Goal: Entertainment & Leisure: Consume media (video, audio)

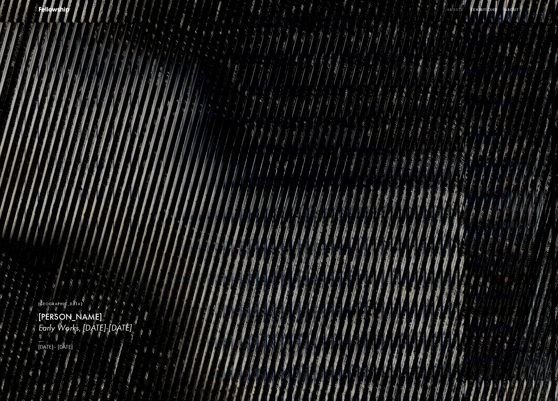
click at [453, 7] on link "Artists" at bounding box center [455, 10] width 18 height 8
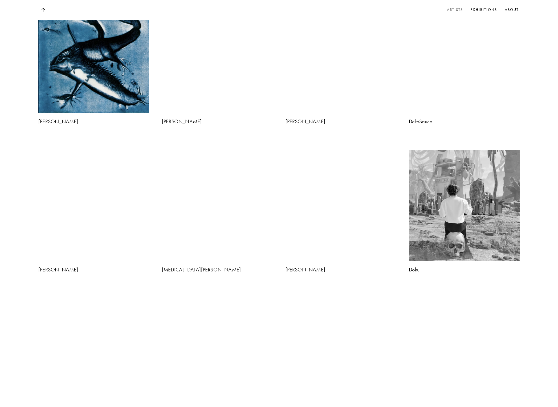
scroll to position [773, 0]
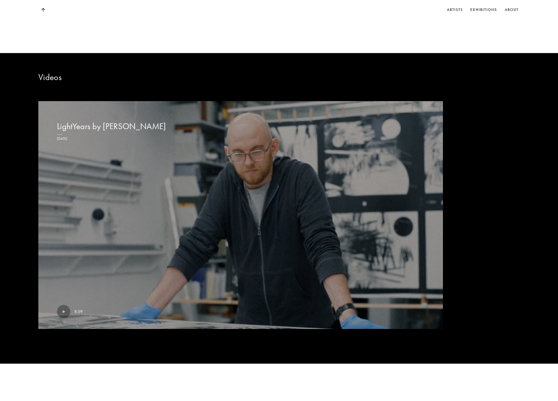
scroll to position [853, 0]
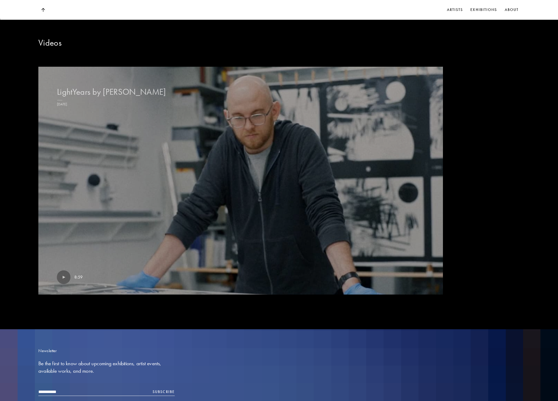
click at [65, 283] on img at bounding box center [64, 277] width 14 height 14
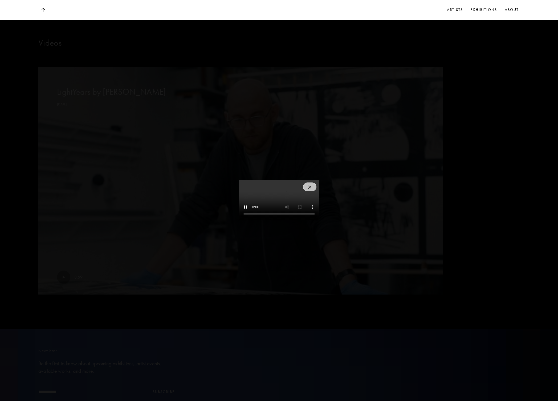
click at [311, 220] on video at bounding box center [279, 200] width 80 height 40
click at [305, 220] on video at bounding box center [279, 200] width 80 height 40
click at [312, 185] on img at bounding box center [309, 186] width 3 height 3
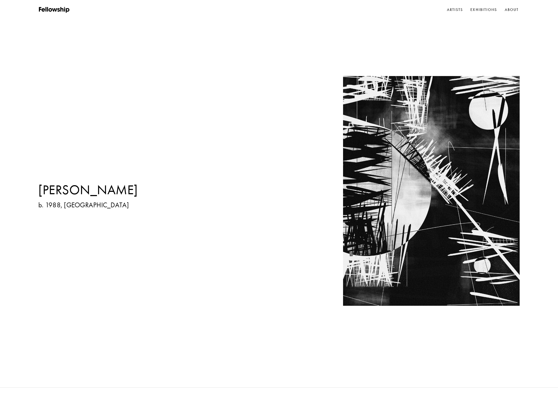
scroll to position [0, 0]
